Goal: Task Accomplishment & Management: Manage account settings

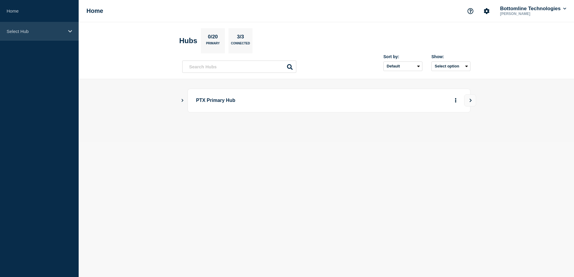
click at [35, 34] on p "Select Hub" at bounding box center [36, 31] width 58 height 5
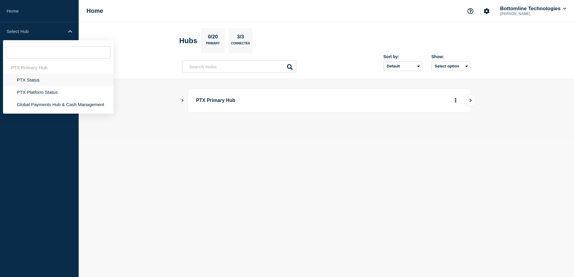
click at [17, 81] on li "PTX Status" at bounding box center [58, 80] width 110 height 12
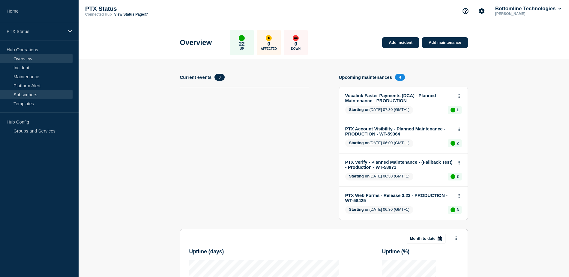
click at [37, 93] on link "Subscribers" at bounding box center [36, 94] width 73 height 9
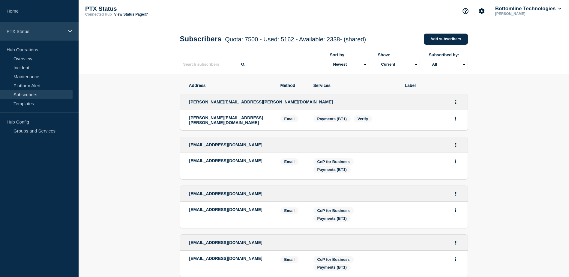
click at [53, 29] on p "PTX Status" at bounding box center [36, 31] width 58 height 5
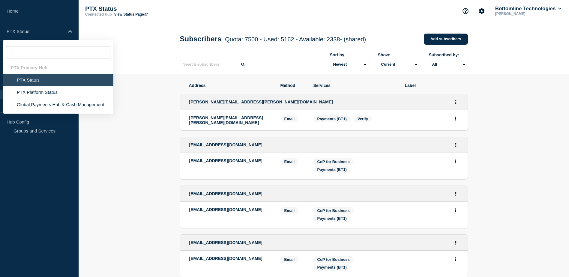
click at [51, 75] on li "PTX Status" at bounding box center [58, 80] width 110 height 12
click at [51, 81] on li "PTX Status" at bounding box center [58, 80] width 110 height 12
click at [49, 12] on link "Home" at bounding box center [39, 11] width 79 height 22
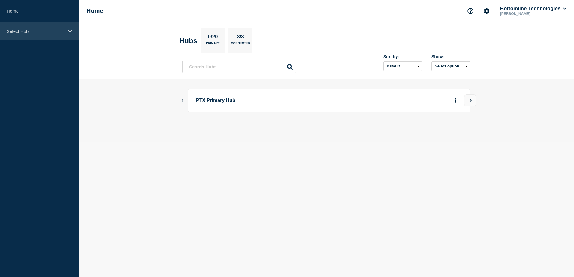
click at [49, 32] on p "Select Hub" at bounding box center [36, 31] width 58 height 5
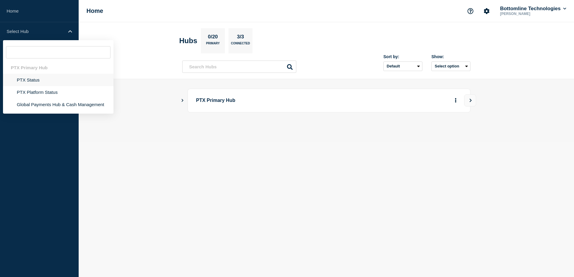
click at [45, 80] on li "PTX Status" at bounding box center [58, 80] width 110 height 12
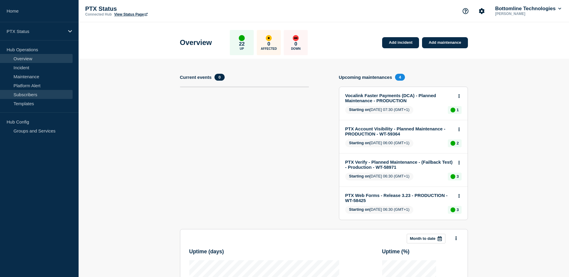
drag, startPoint x: 45, startPoint y: 92, endPoint x: 46, endPoint y: 96, distance: 3.7
click at [45, 93] on link "Subscribers" at bounding box center [36, 94] width 73 height 9
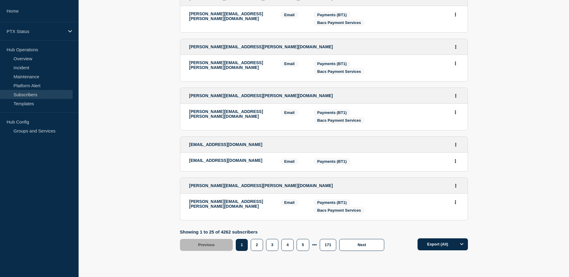
scroll to position [1078, 0]
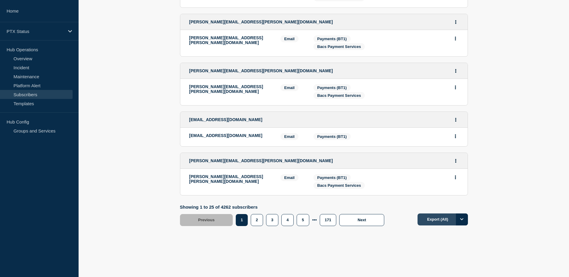
click at [430, 217] on button "Export (All)" at bounding box center [443, 220] width 50 height 12
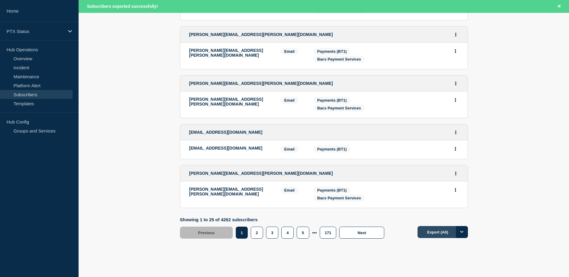
scroll to position [1091, 0]
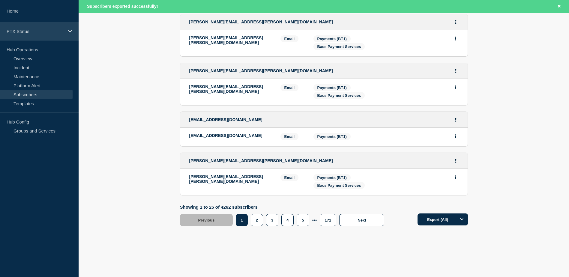
click at [34, 23] on div "PTX Status" at bounding box center [39, 31] width 79 height 18
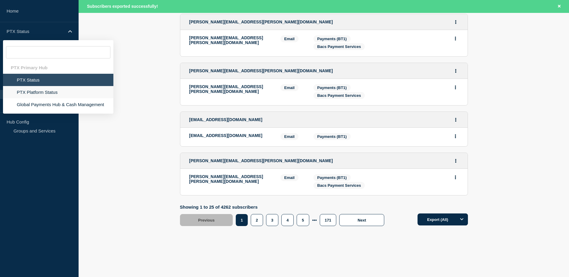
click at [51, 89] on li "PTX Platform Status" at bounding box center [58, 92] width 110 height 12
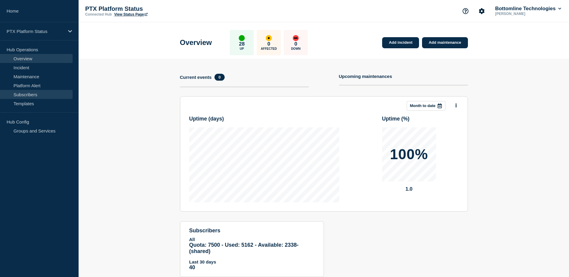
click at [26, 91] on link "Subscribers" at bounding box center [36, 94] width 73 height 9
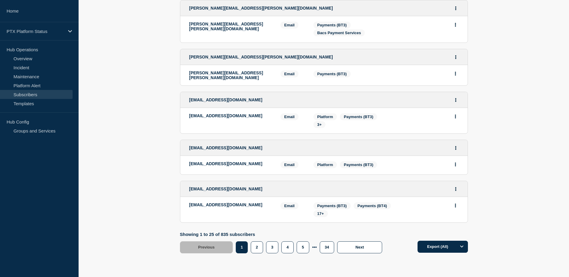
scroll to position [1024, 0]
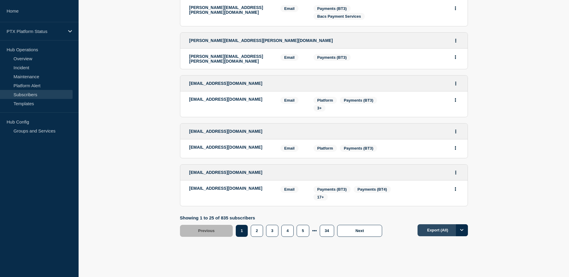
click at [427, 225] on button "Export (All)" at bounding box center [443, 231] width 50 height 12
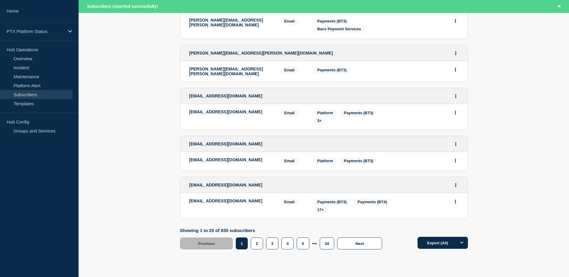
scroll to position [1037, 0]
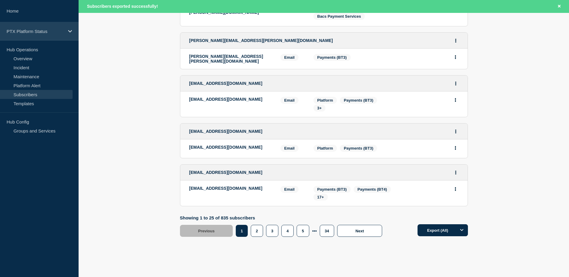
click at [38, 27] on div "PTX Platform Status" at bounding box center [39, 31] width 79 height 18
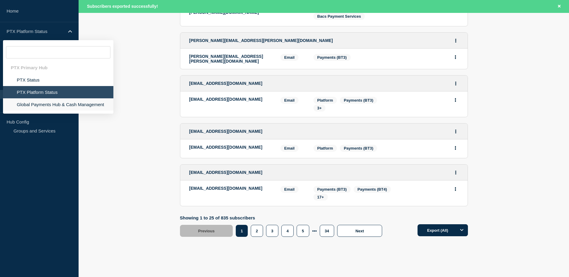
click at [48, 101] on li "Global Payments Hub & Cash Management" at bounding box center [58, 104] width 110 height 12
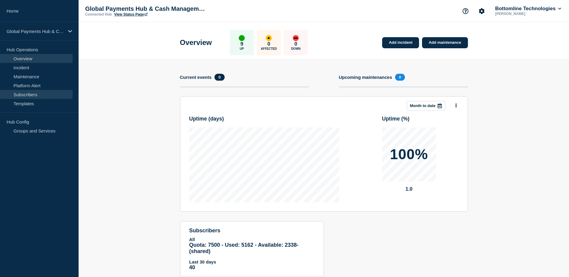
click at [35, 92] on link "Subscribers" at bounding box center [36, 94] width 73 height 9
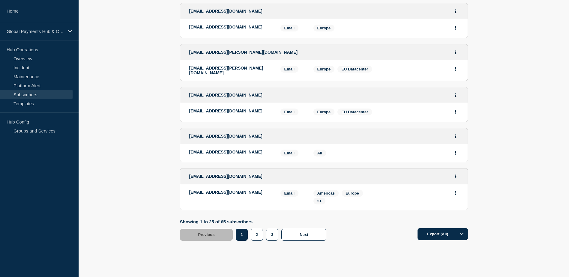
scroll to position [951, 0]
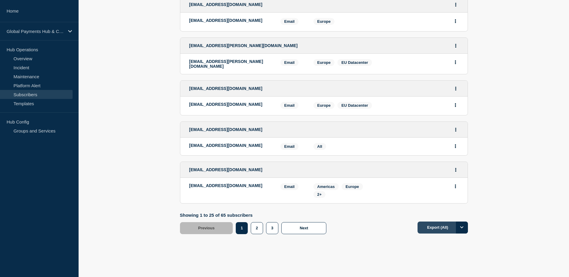
click at [443, 222] on button "Export (All)" at bounding box center [443, 228] width 50 height 12
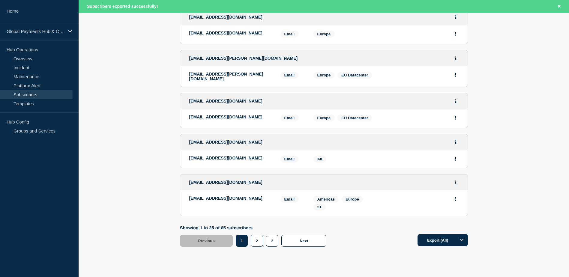
scroll to position [964, 0]
